Goal: Transaction & Acquisition: Purchase product/service

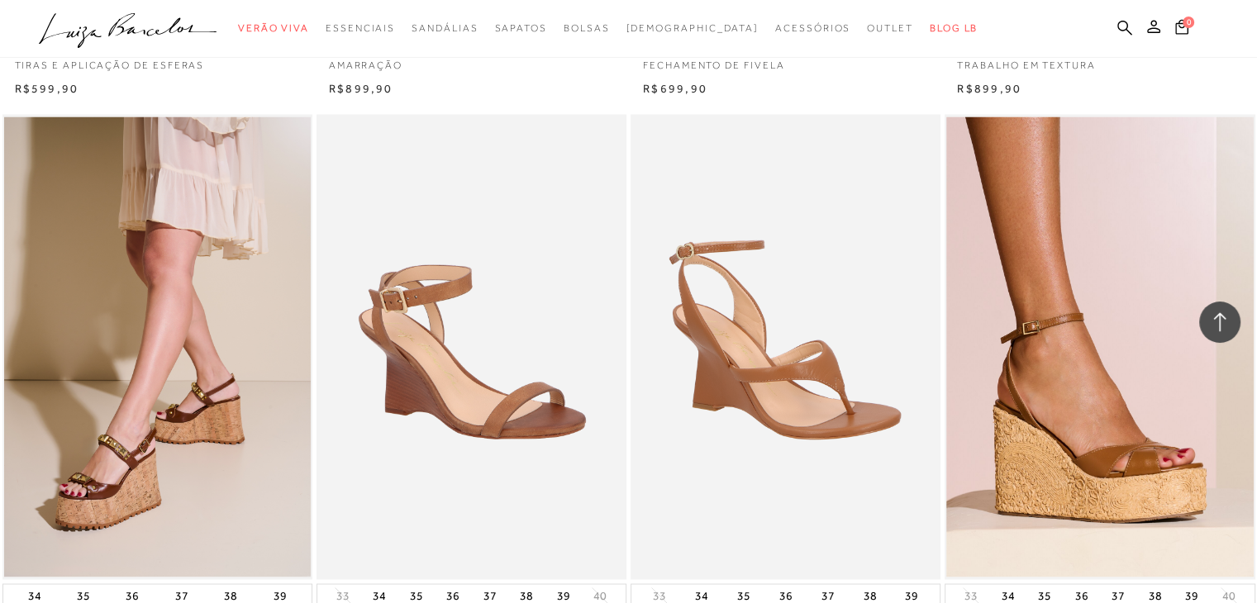
scroll to position [2893, 0]
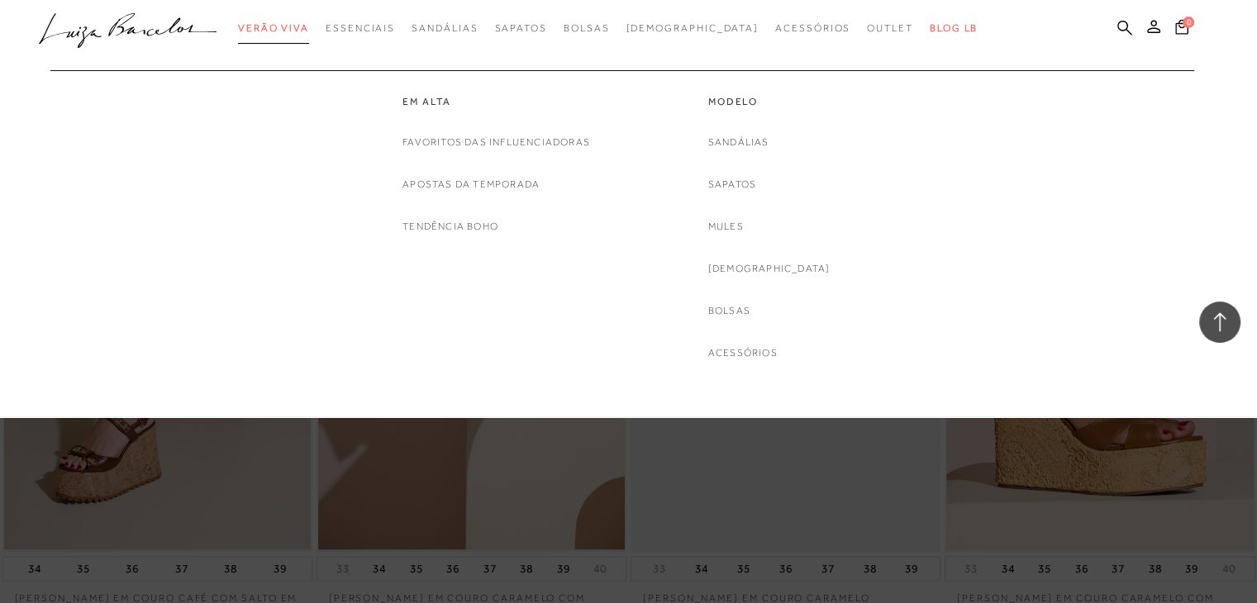
click at [309, 31] on span "Verão Viva" at bounding box center [273, 28] width 71 height 12
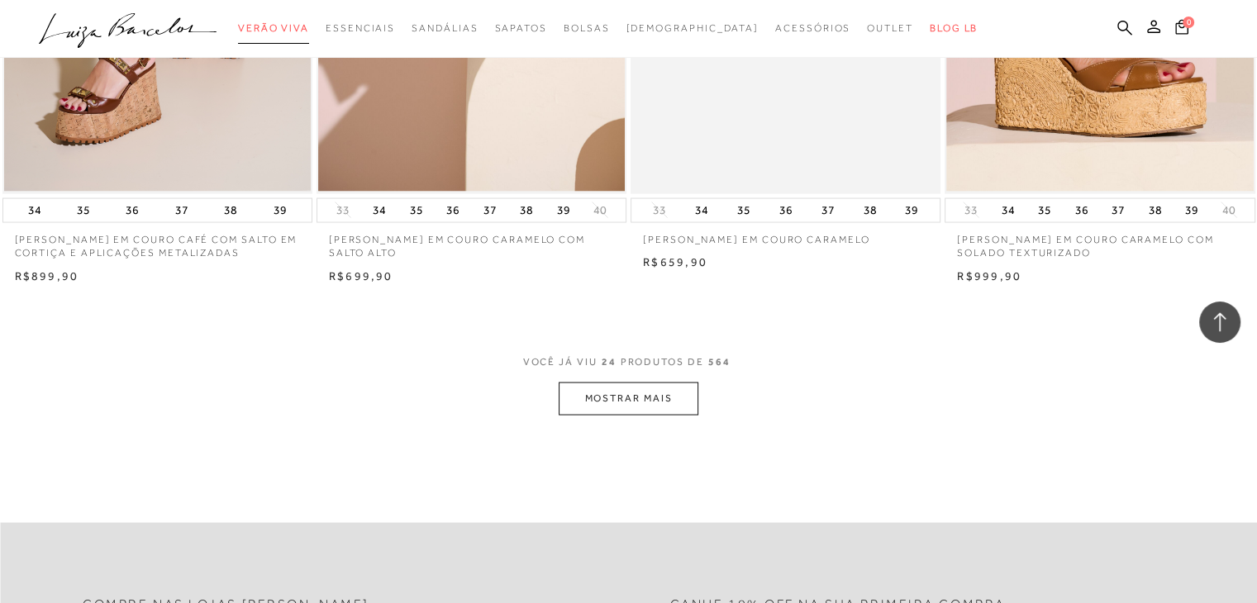
scroll to position [3389, 0]
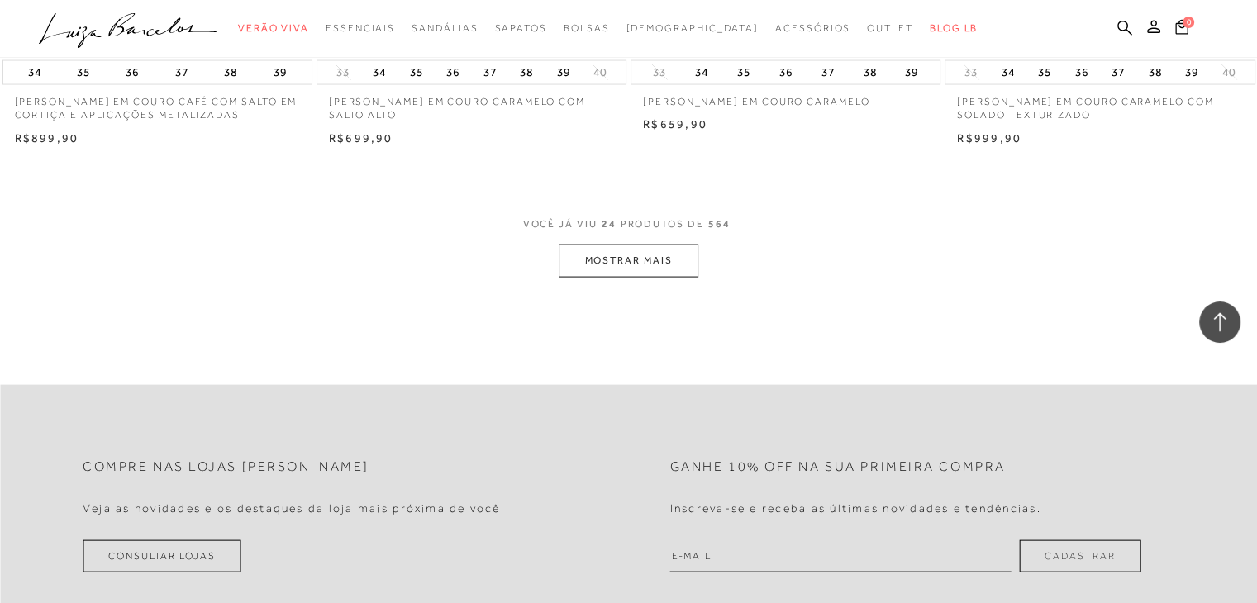
click at [655, 262] on button "MOSTRAR MAIS" at bounding box center [628, 261] width 139 height 32
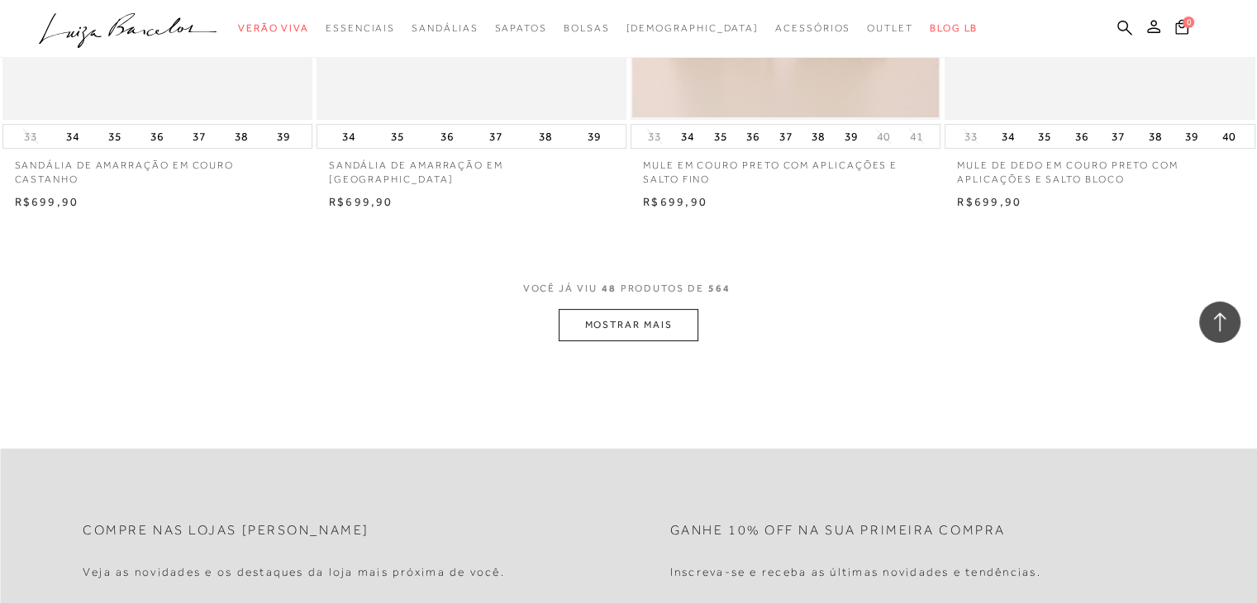
scroll to position [6777, 0]
click at [635, 307] on button "MOSTRAR MAIS" at bounding box center [628, 323] width 139 height 32
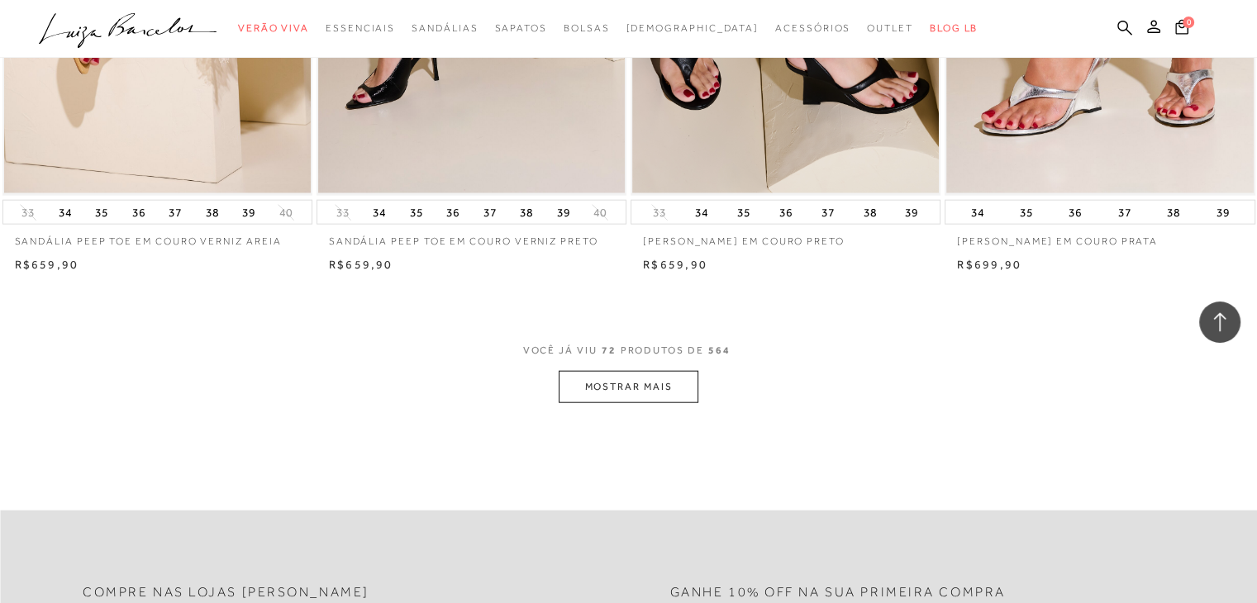
scroll to position [10166, 0]
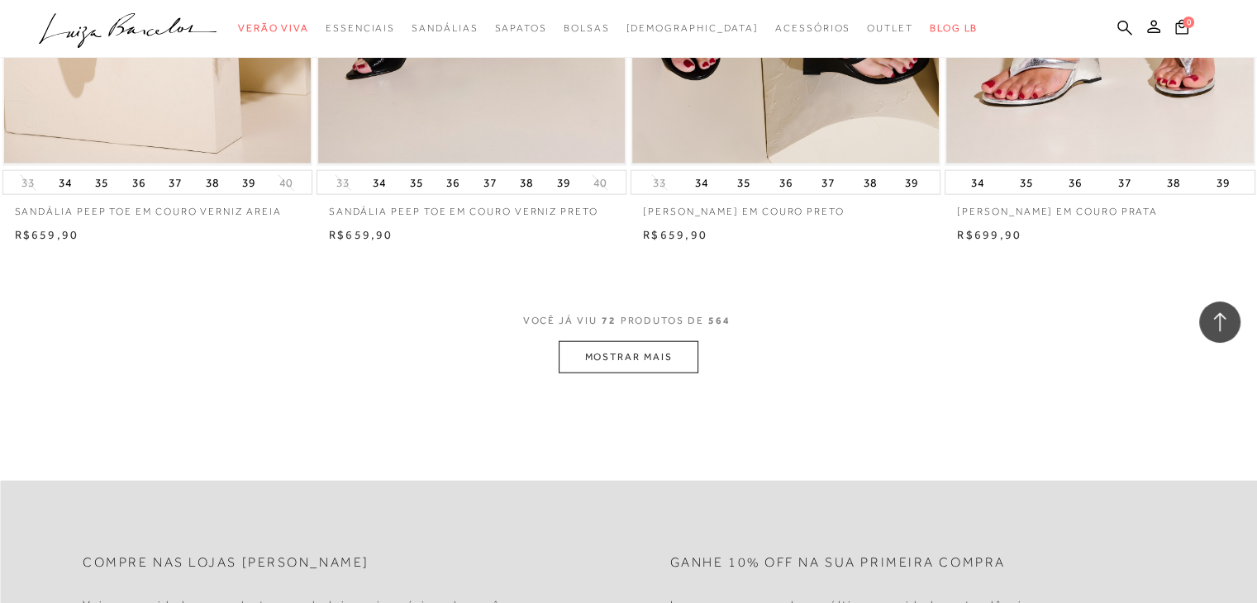
click at [624, 341] on button "MOSTRAR MAIS" at bounding box center [628, 357] width 139 height 32
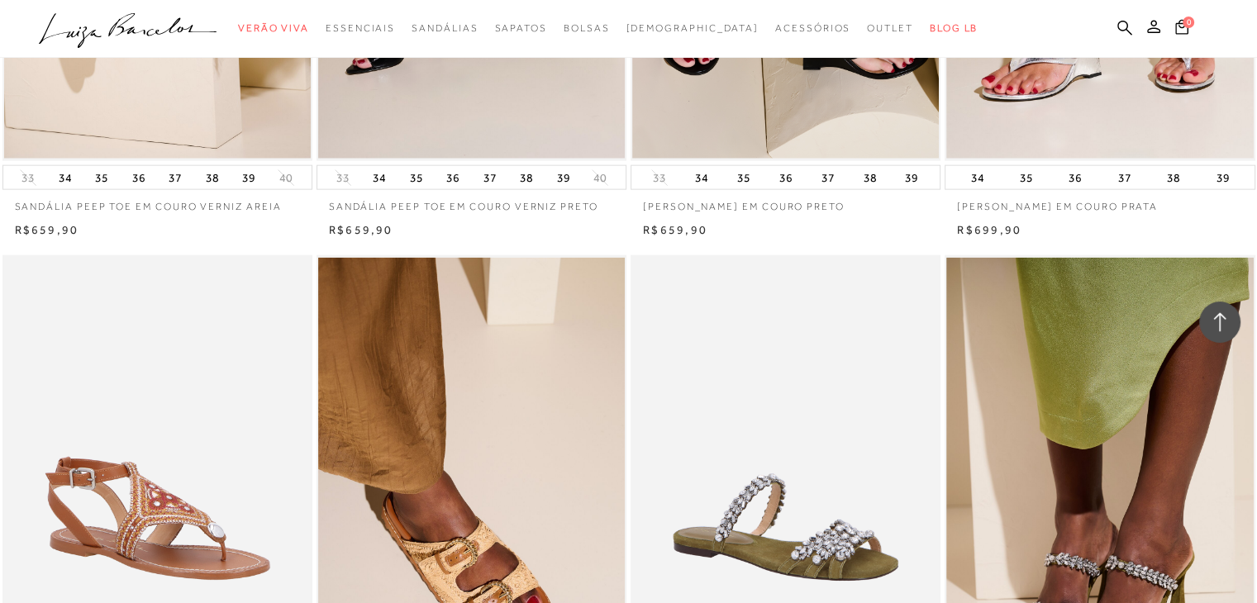
scroll to position [10579, 0]
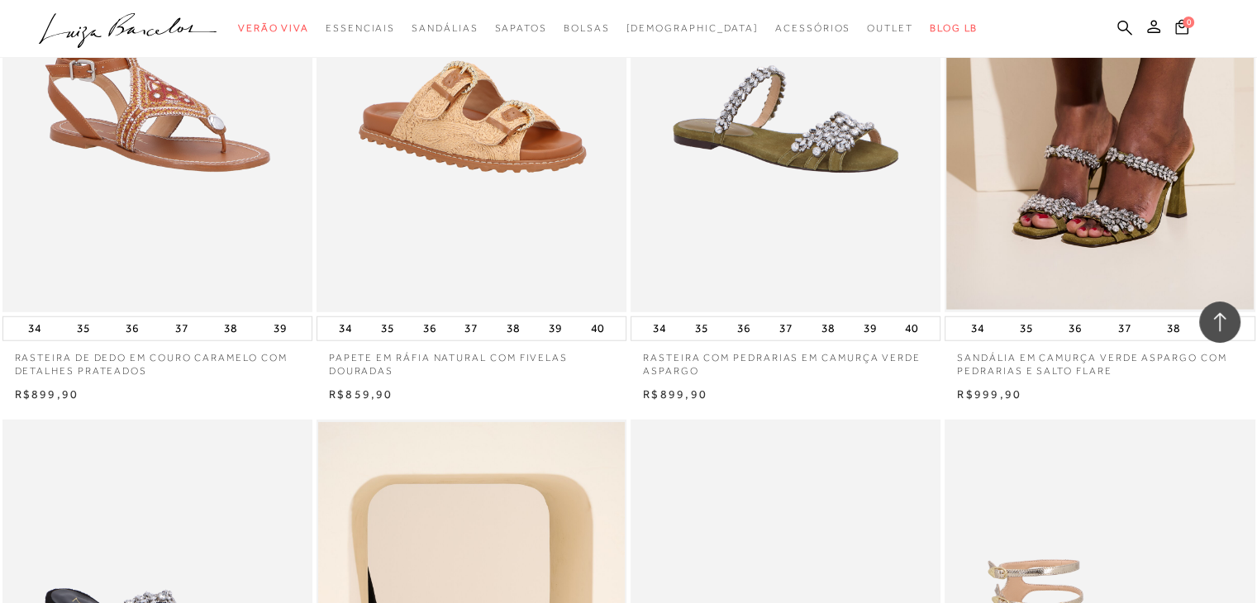
click at [498, 132] on img at bounding box center [472, 79] width 308 height 465
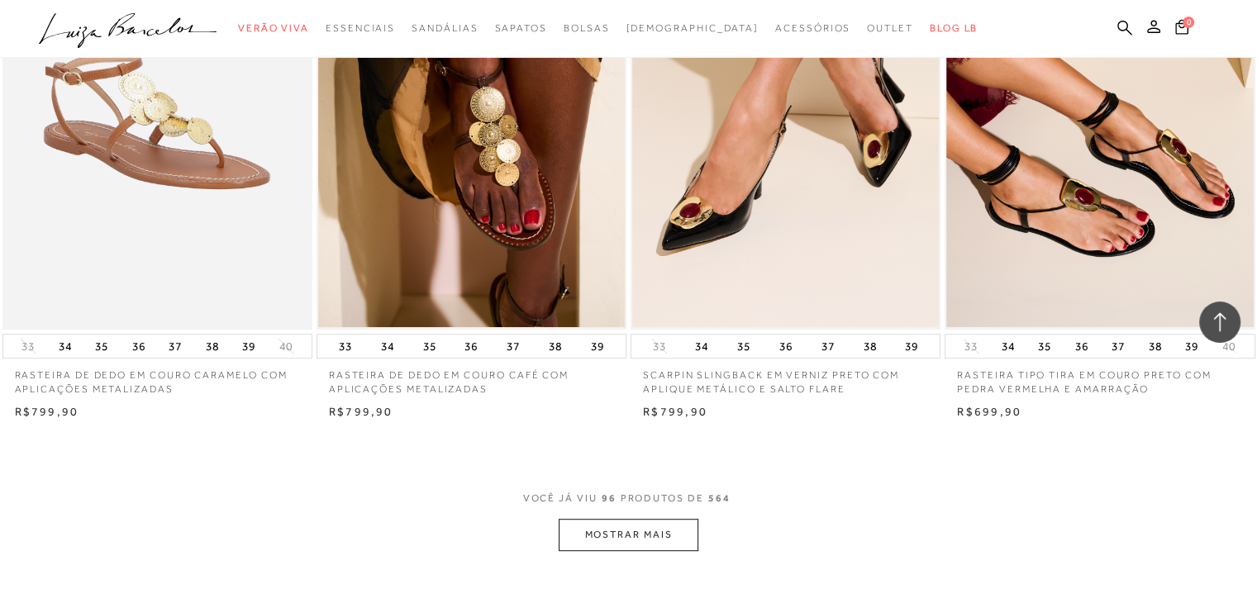
scroll to position [13472, 0]
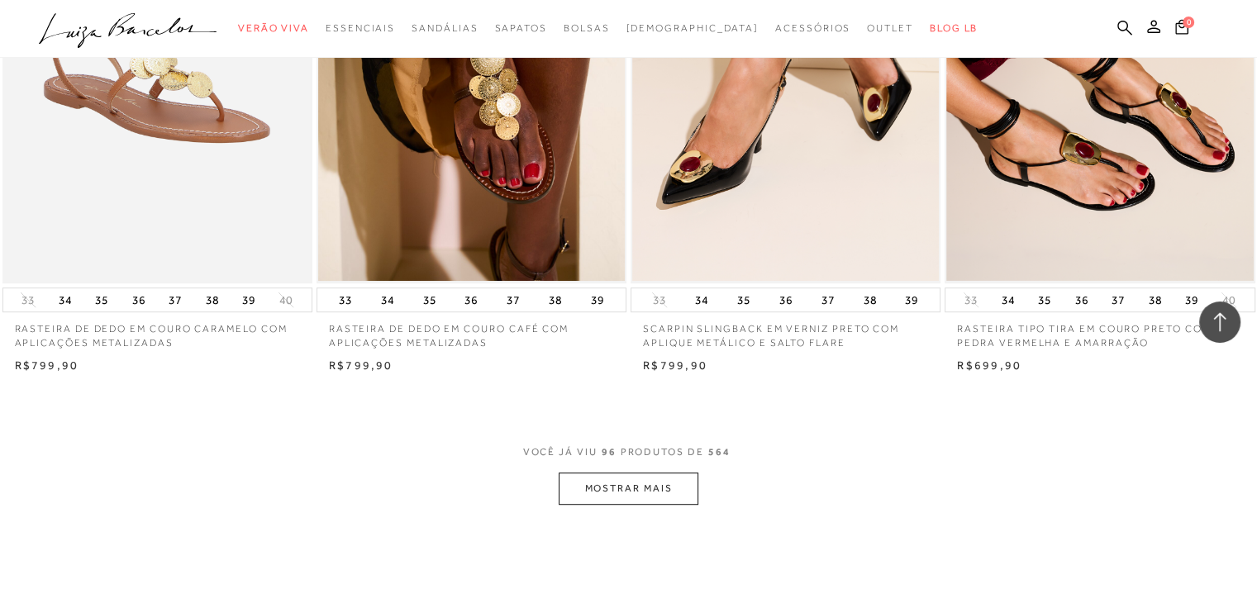
click at [650, 473] on button "MOSTRAR MAIS" at bounding box center [628, 489] width 139 height 32
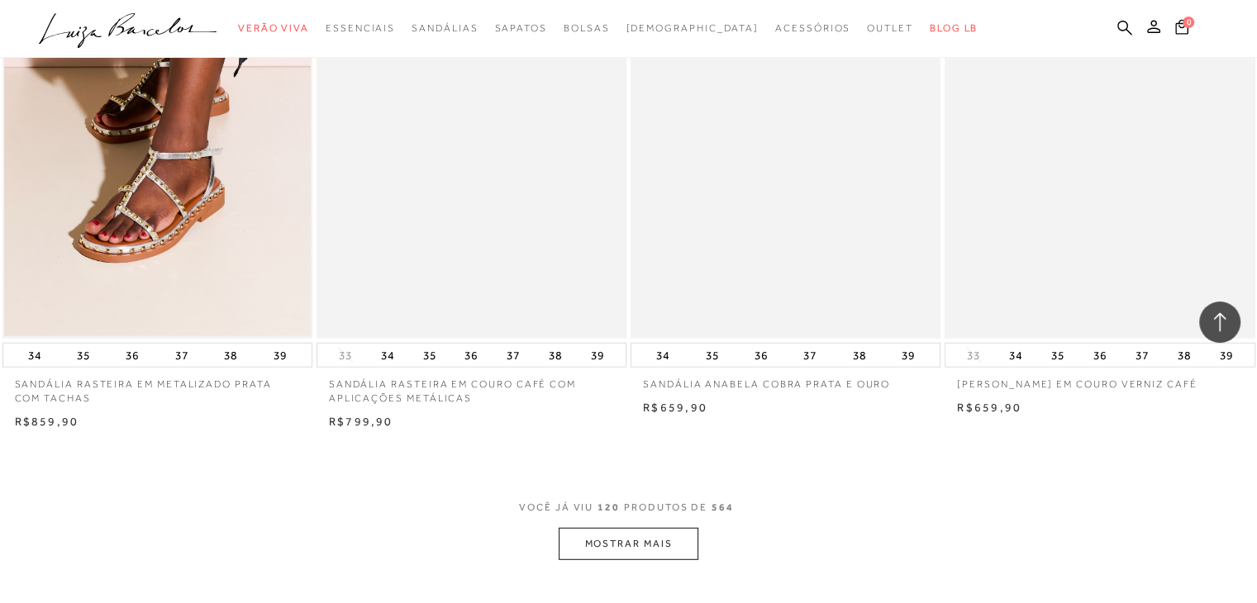
scroll to position [17026, 0]
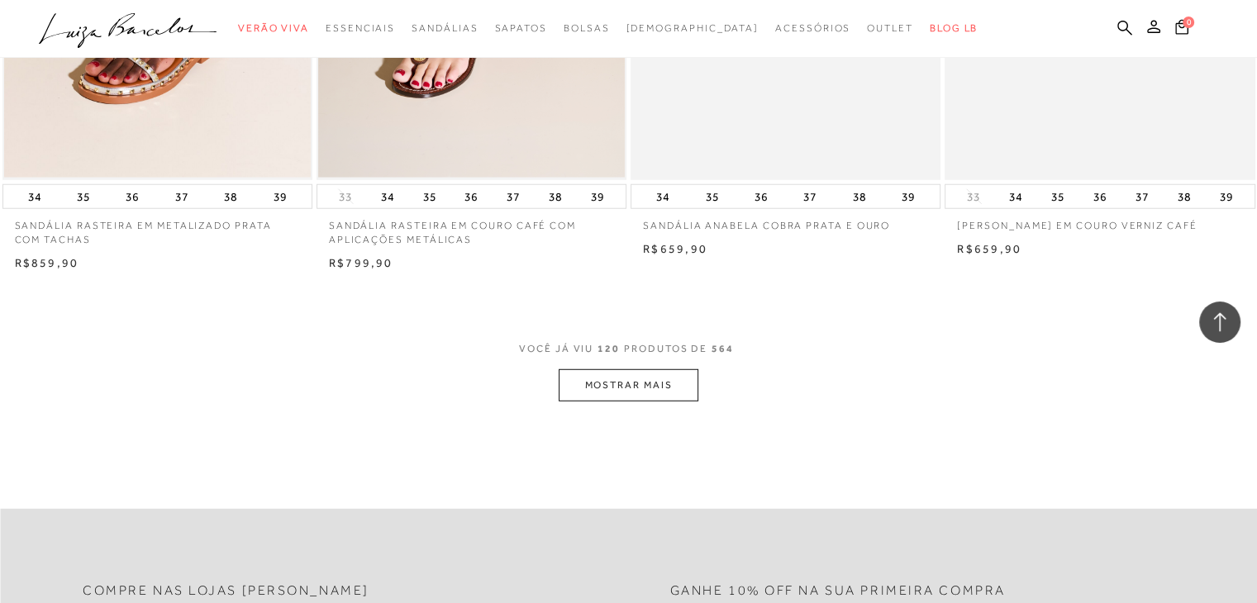
click at [648, 369] on button "MOSTRAR MAIS" at bounding box center [628, 385] width 139 height 32
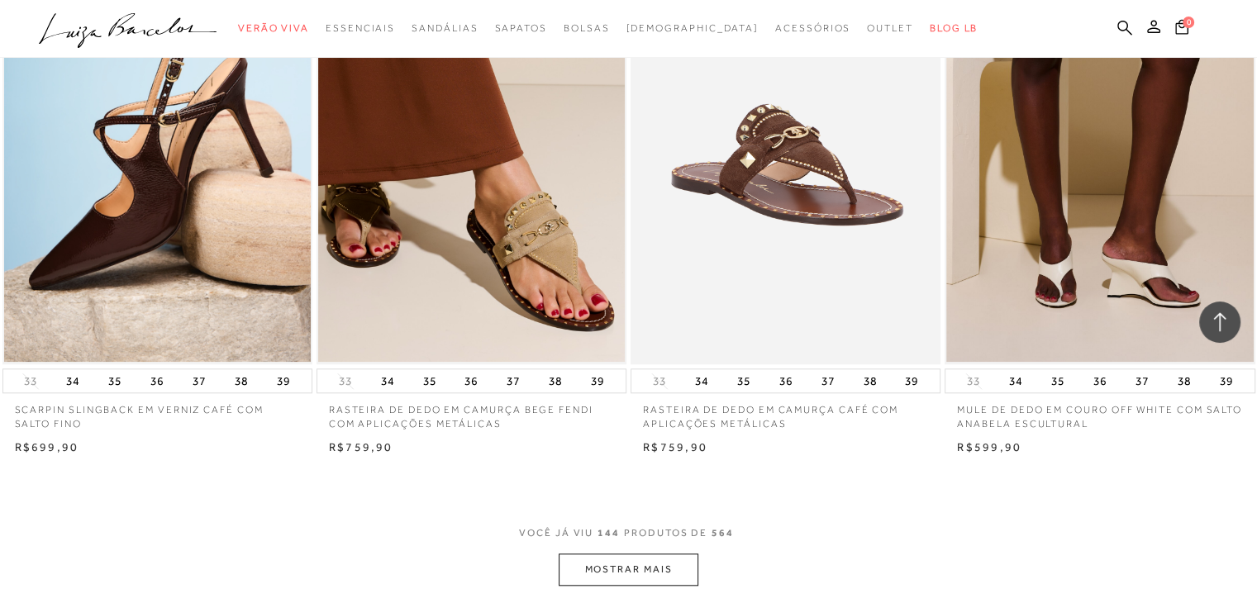
scroll to position [20415, 0]
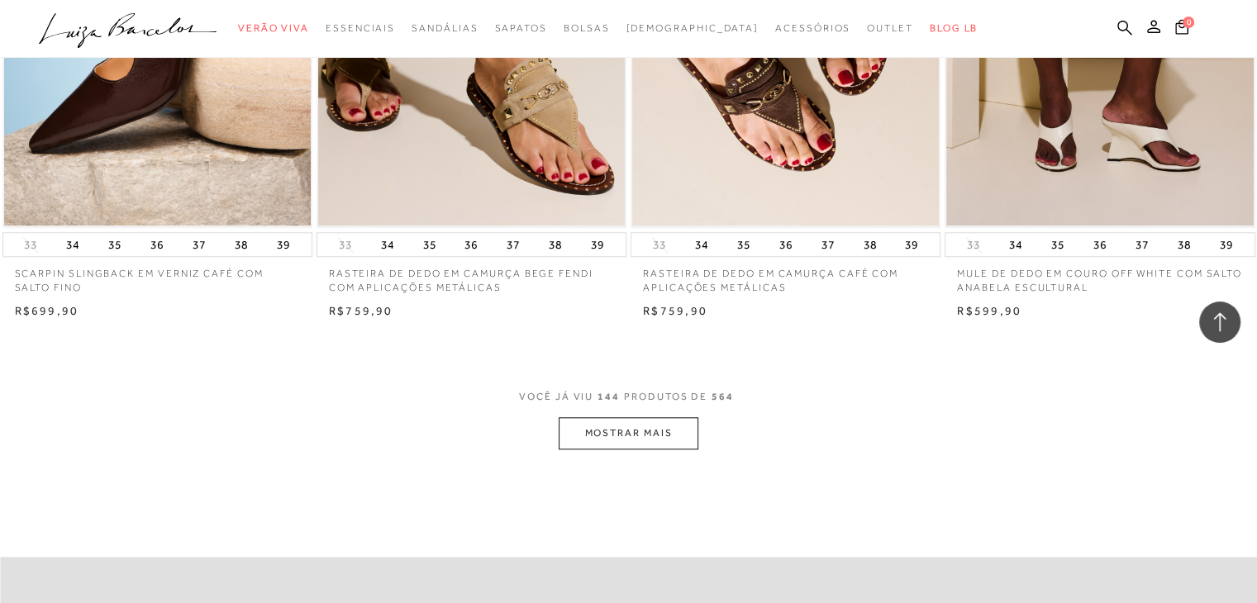
click at [624, 422] on button "MOSTRAR MAIS" at bounding box center [628, 433] width 139 height 32
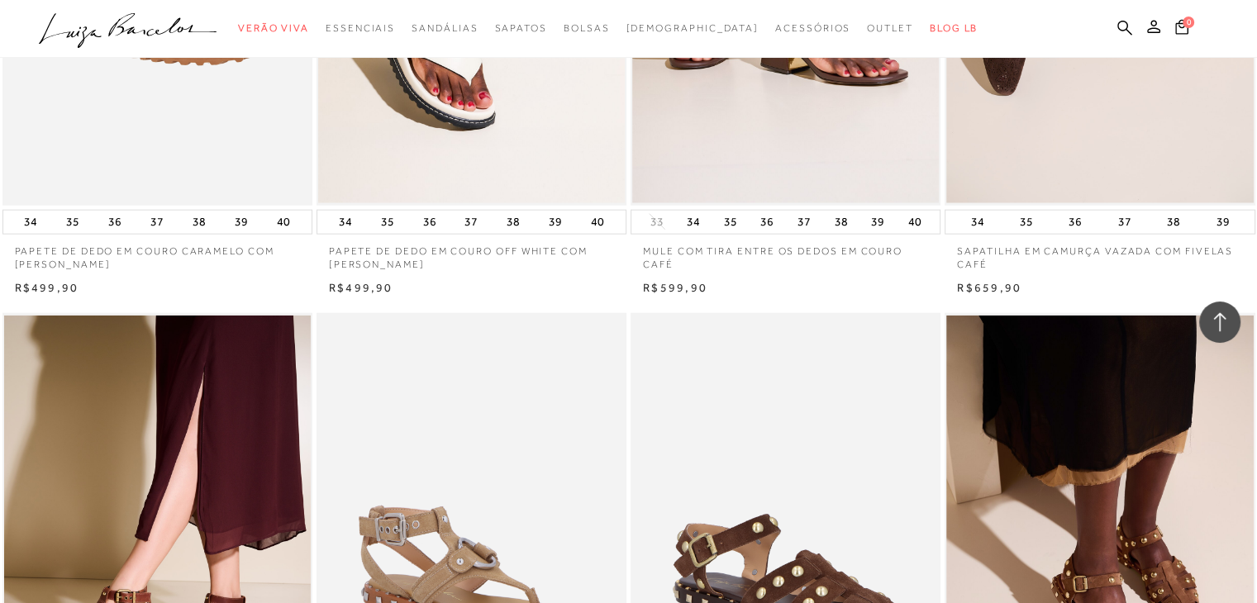
scroll to position [23308, 0]
